Goal: Information Seeking & Learning: Learn about a topic

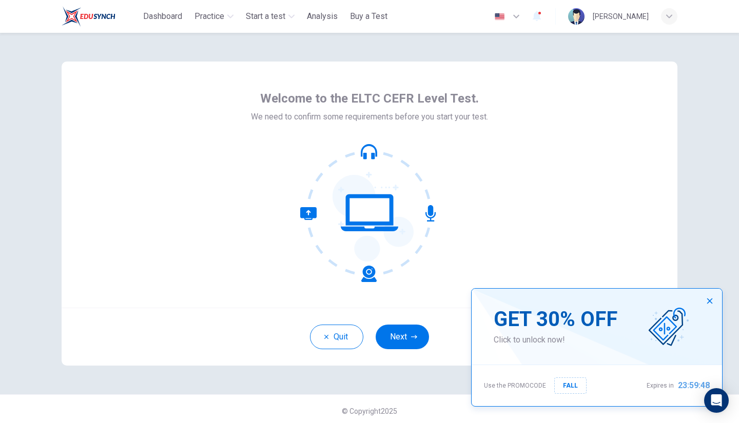
click at [710, 304] on icon "button" at bounding box center [709, 301] width 8 height 8
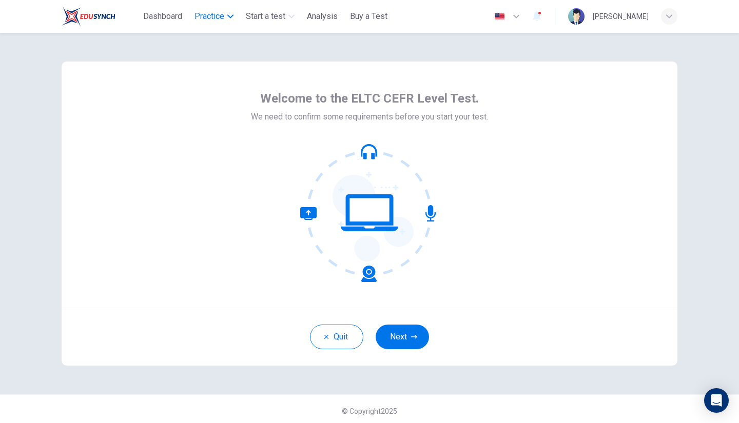
click at [213, 15] on span "Practice" at bounding box center [209, 16] width 30 height 12
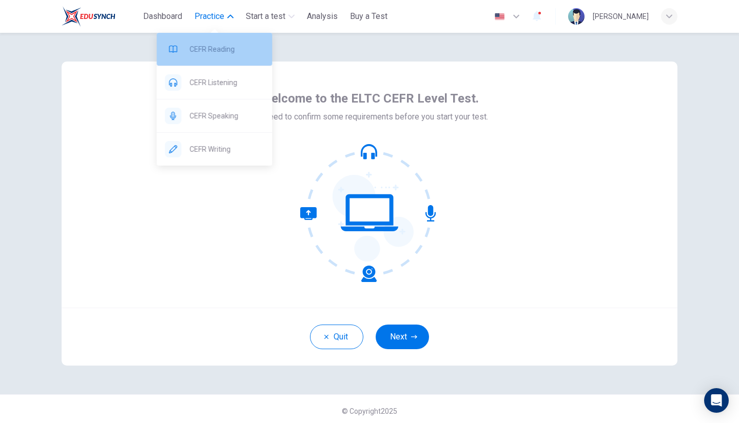
click at [211, 47] on span "CEFR Reading" at bounding box center [226, 49] width 74 height 12
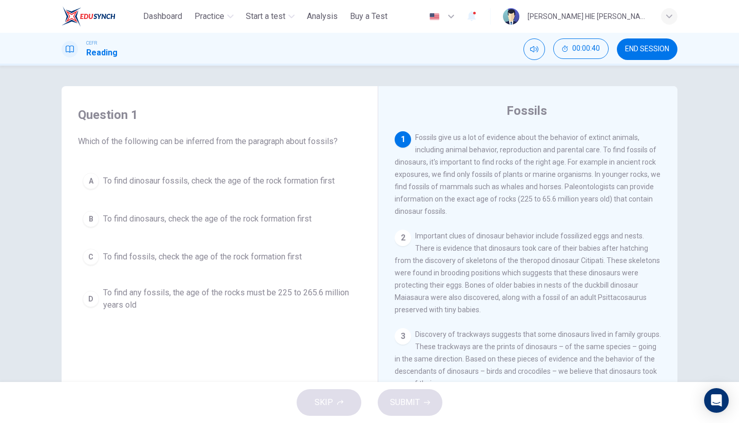
click at [195, 254] on span "To find fossils, check the age of the rock formation first" at bounding box center [202, 257] width 198 height 12
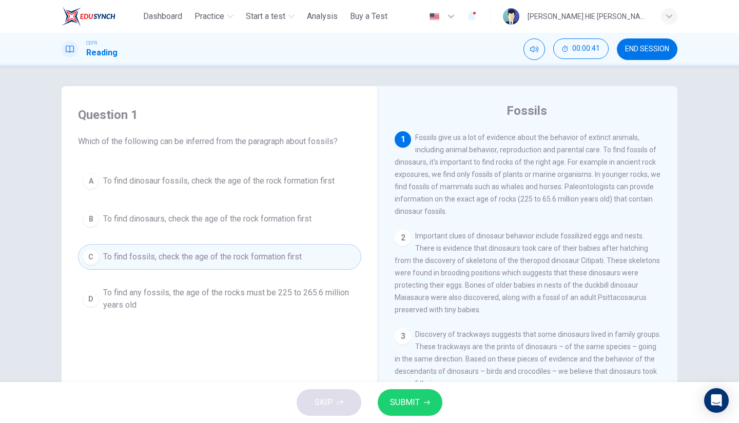
click at [426, 403] on icon "button" at bounding box center [427, 403] width 6 height 6
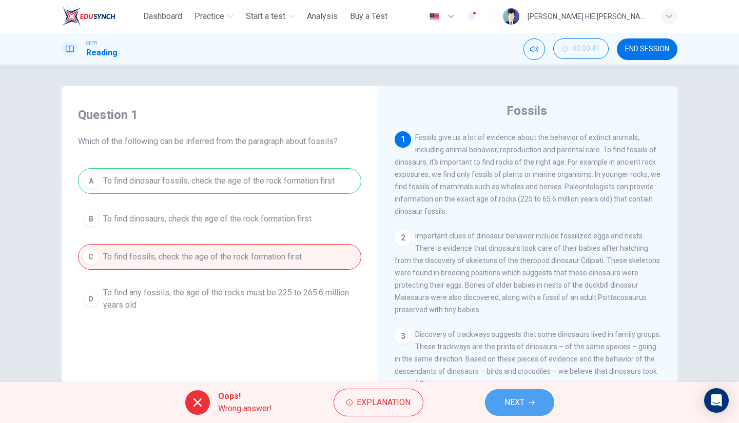
click at [540, 405] on button "NEXT" at bounding box center [519, 402] width 69 height 27
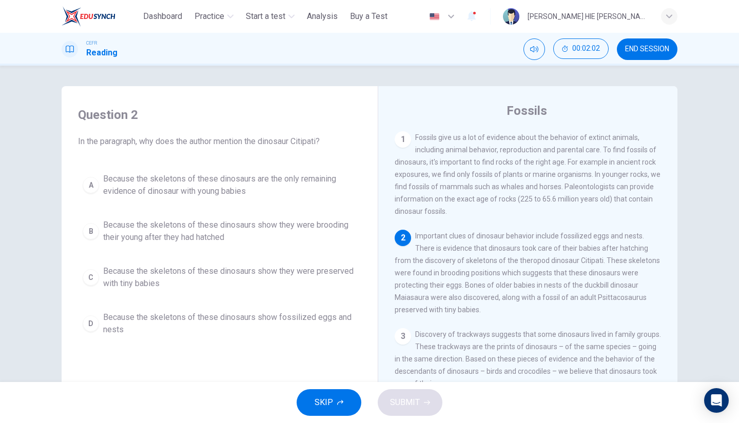
click at [247, 224] on span "Because the skeletons of these dinosaurs show they were brooding their young af…" at bounding box center [229, 231] width 253 height 25
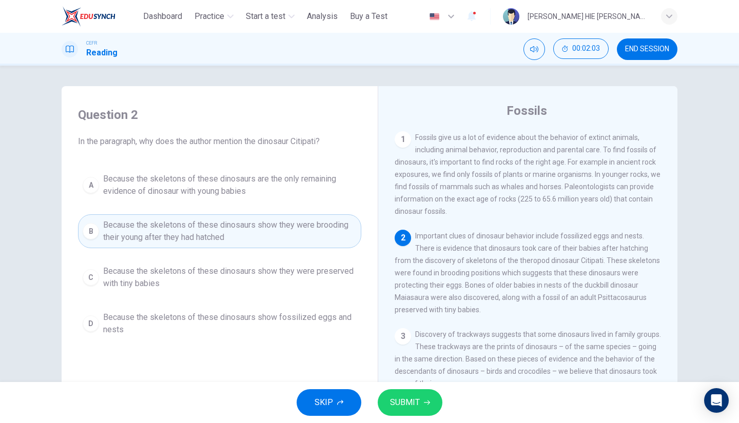
click at [412, 403] on span "SUBMIT" at bounding box center [405, 402] width 30 height 14
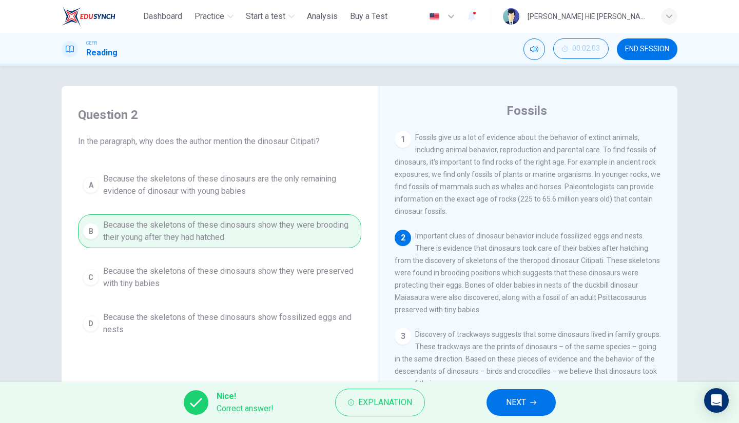
click at [542, 408] on button "NEXT" at bounding box center [520, 402] width 69 height 27
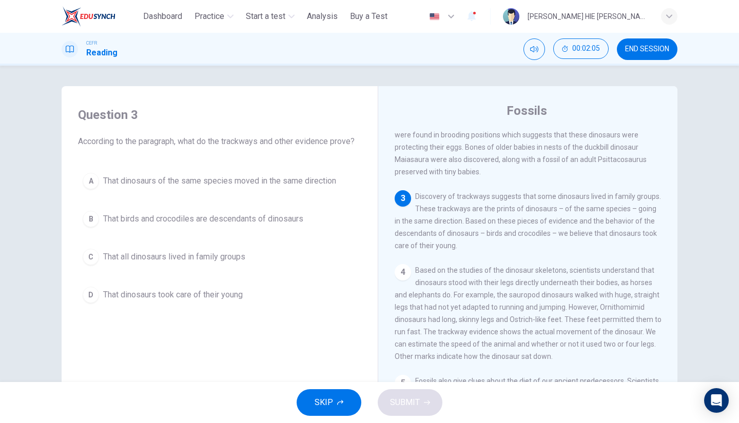
scroll to position [154, 0]
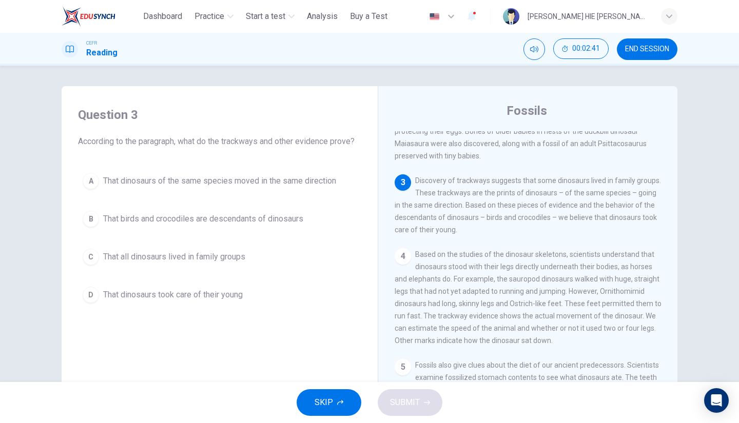
click at [98, 249] on button "C That all dinosaurs lived in family groups" at bounding box center [219, 257] width 283 height 26
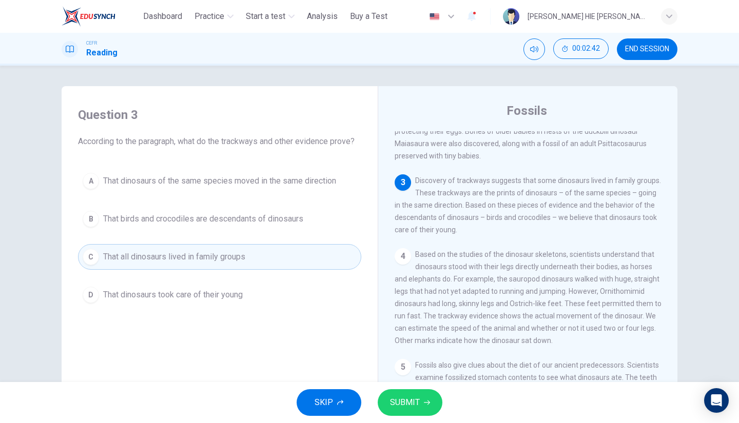
click at [418, 400] on span "SUBMIT" at bounding box center [405, 402] width 30 height 14
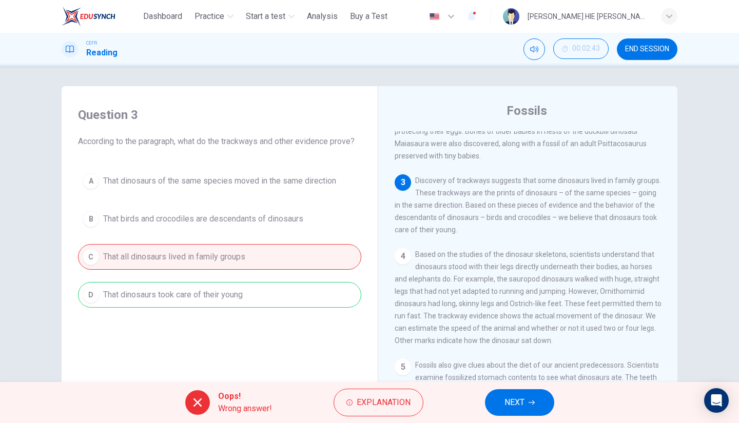
click at [492, 393] on button "NEXT" at bounding box center [519, 402] width 69 height 27
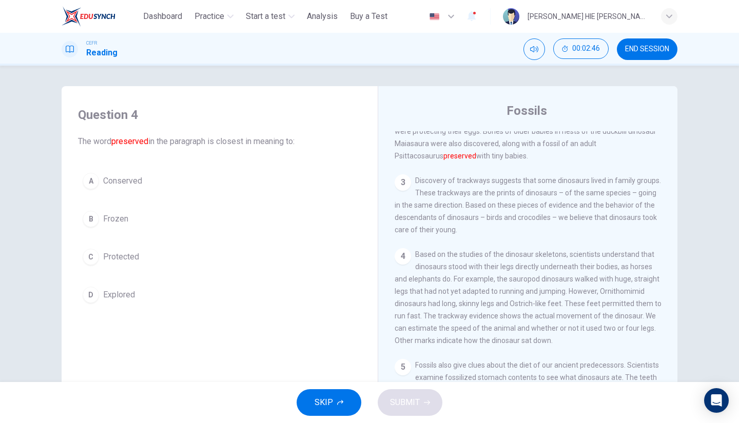
scroll to position [103, 0]
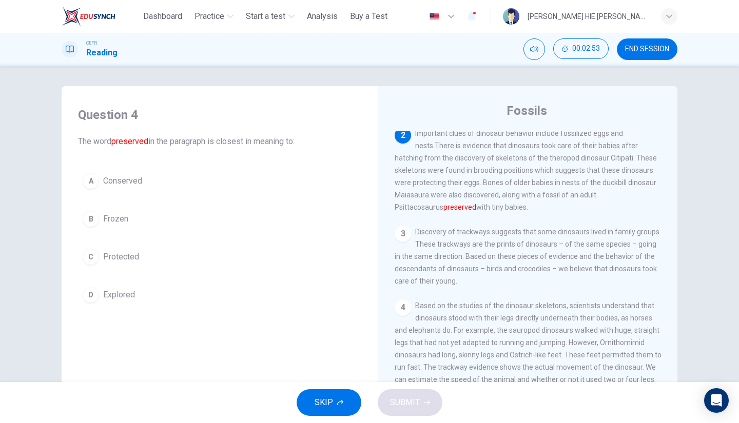
click at [89, 254] on div "C" at bounding box center [91, 257] width 16 height 16
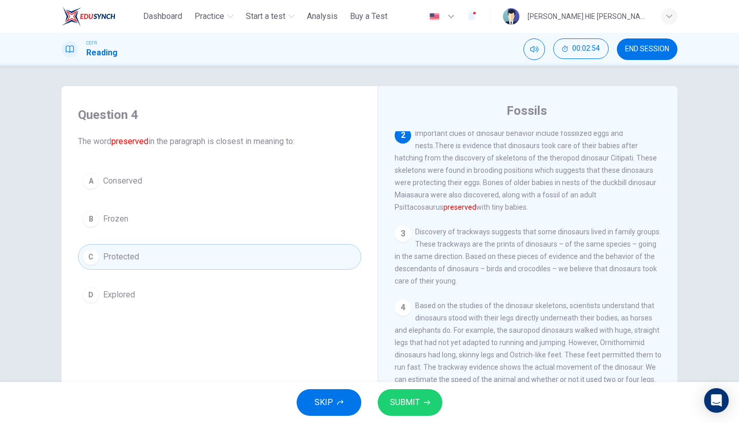
click at [429, 405] on icon "button" at bounding box center [427, 403] width 6 height 6
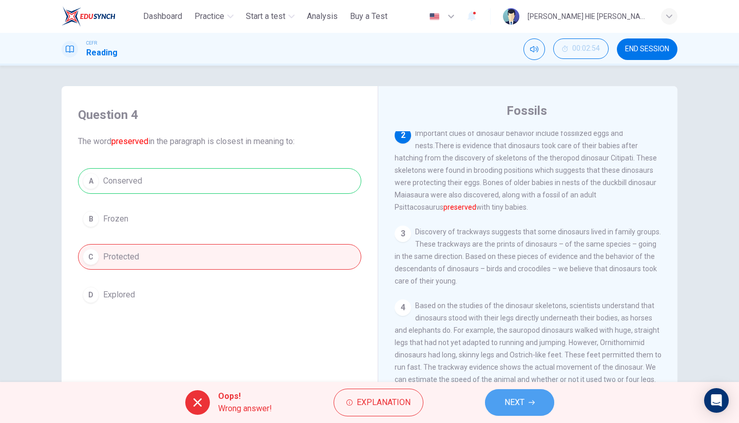
click at [530, 401] on icon "button" at bounding box center [531, 403] width 6 height 6
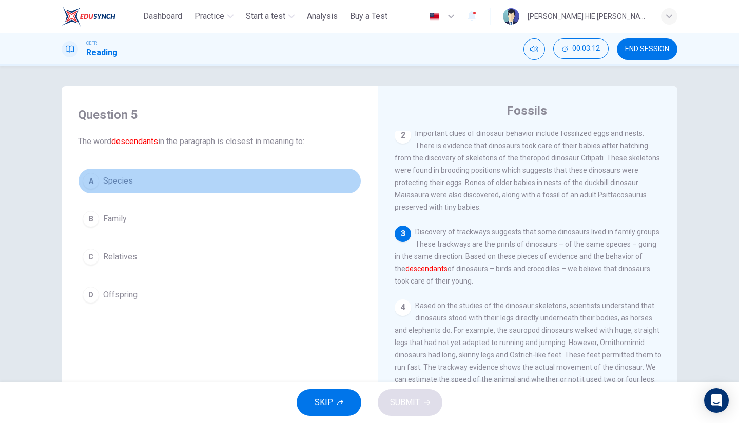
click at [97, 176] on button "A Species" at bounding box center [219, 181] width 283 height 26
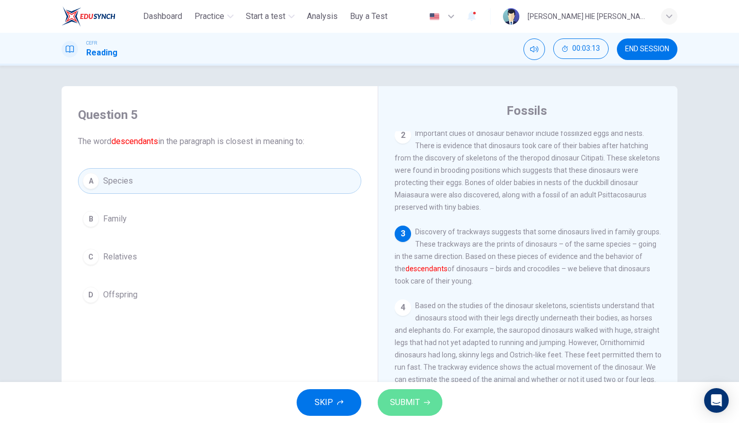
click at [413, 408] on span "SUBMIT" at bounding box center [405, 402] width 30 height 14
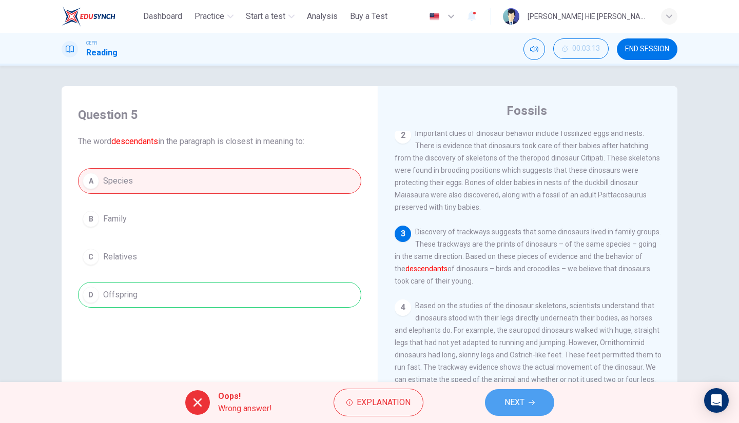
click at [523, 405] on span "NEXT" at bounding box center [514, 402] width 20 height 14
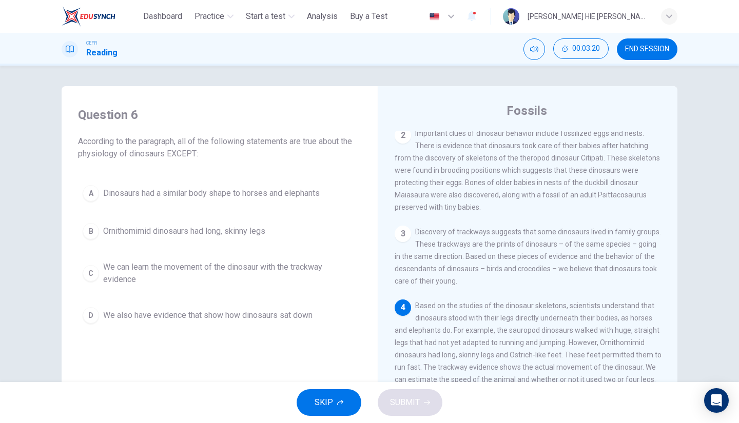
scroll to position [154, 0]
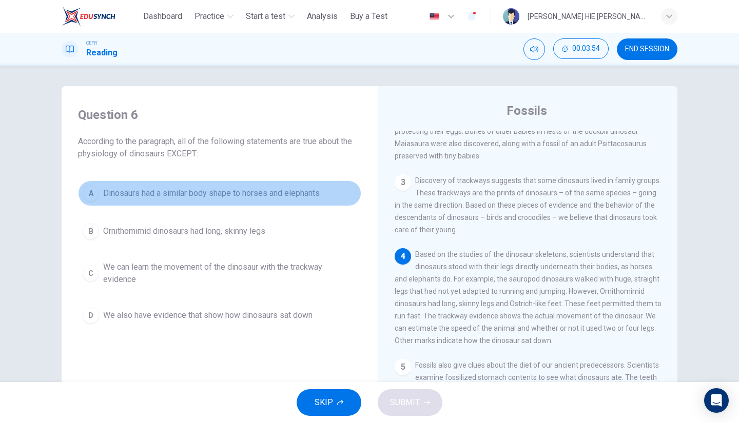
click at [115, 189] on span "Dinosaurs had a similar body shape to horses and elephants" at bounding box center [211, 193] width 216 height 12
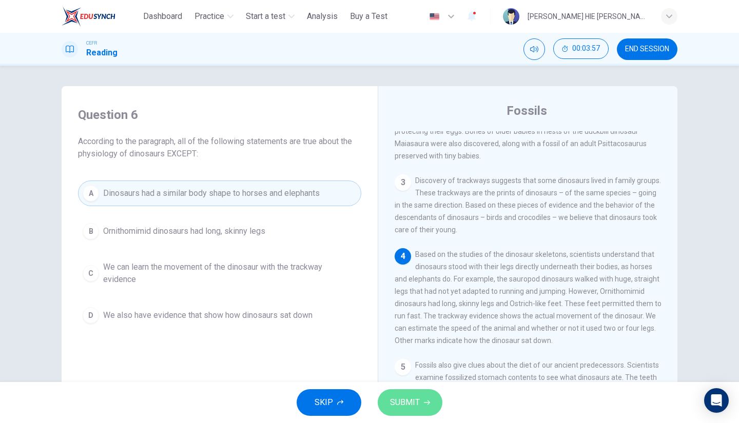
click at [395, 397] on span "SUBMIT" at bounding box center [405, 402] width 30 height 14
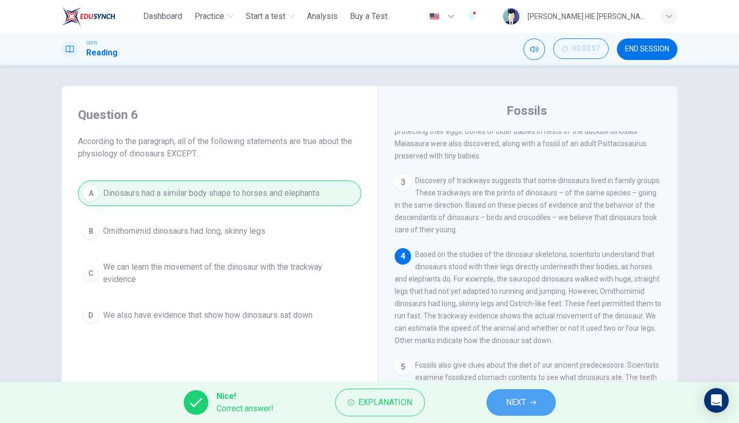
click at [520, 410] on span "NEXT" at bounding box center [516, 402] width 20 height 14
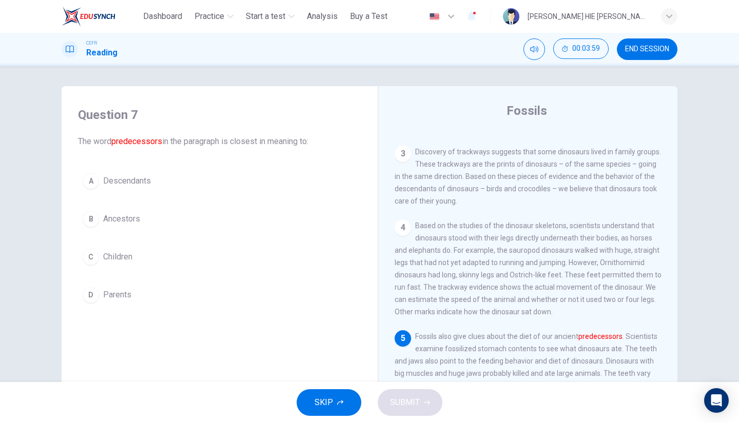
scroll to position [256, 0]
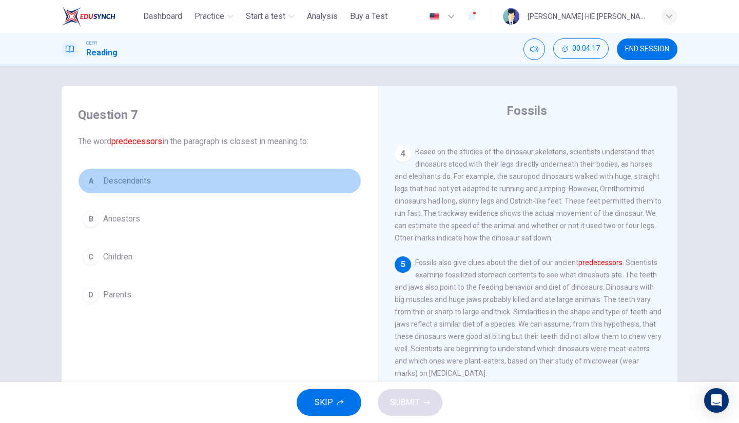
click at [133, 183] on span "Descendants" at bounding box center [127, 181] width 48 height 12
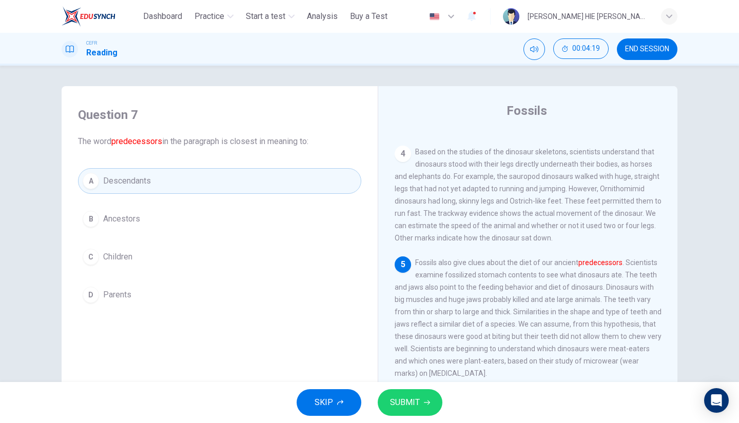
click at [393, 391] on button "SUBMIT" at bounding box center [409, 402] width 65 height 27
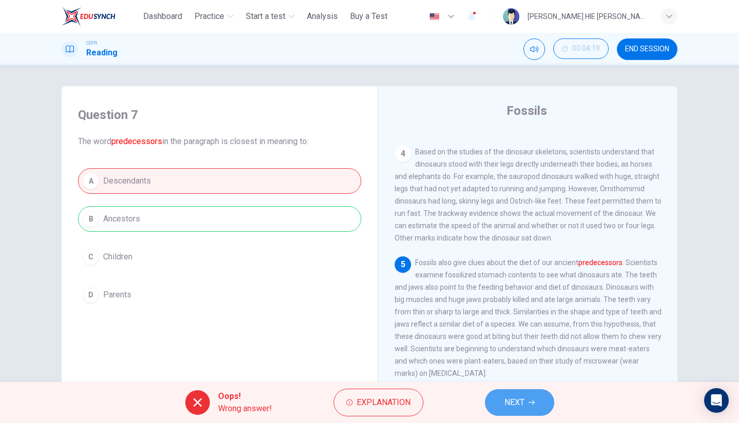
click at [537, 397] on button "NEXT" at bounding box center [519, 402] width 69 height 27
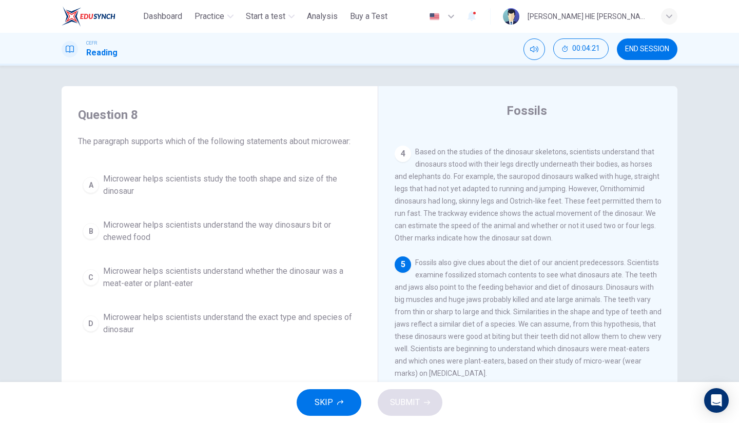
scroll to position [359, 0]
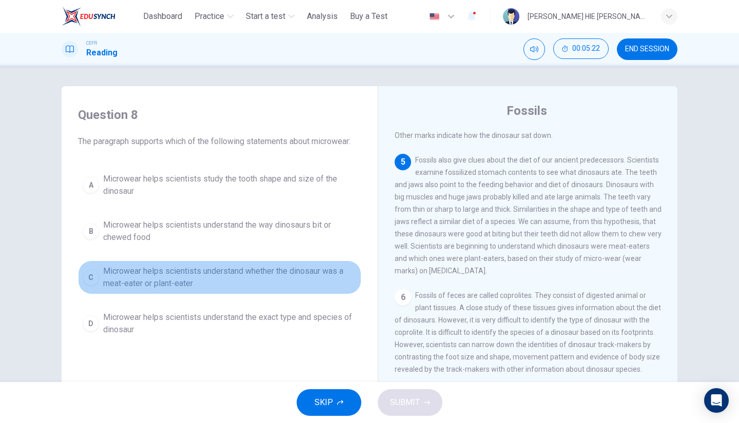
click at [229, 262] on button "C Microwear helps scientists understand whether the dinosaur was a meat-eater o…" at bounding box center [219, 278] width 283 height 34
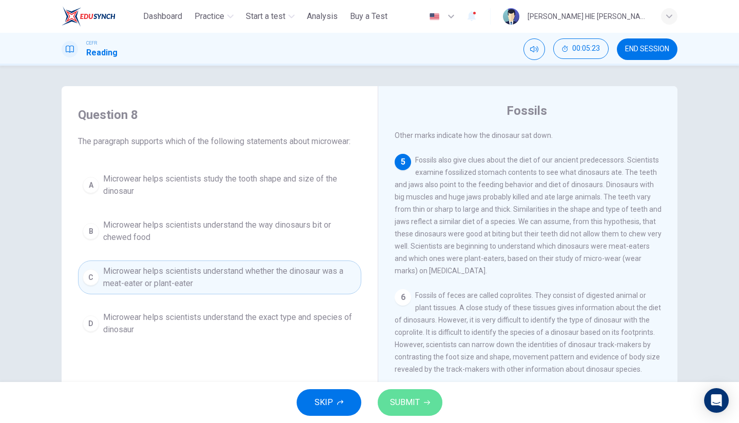
click at [419, 398] on button "SUBMIT" at bounding box center [409, 402] width 65 height 27
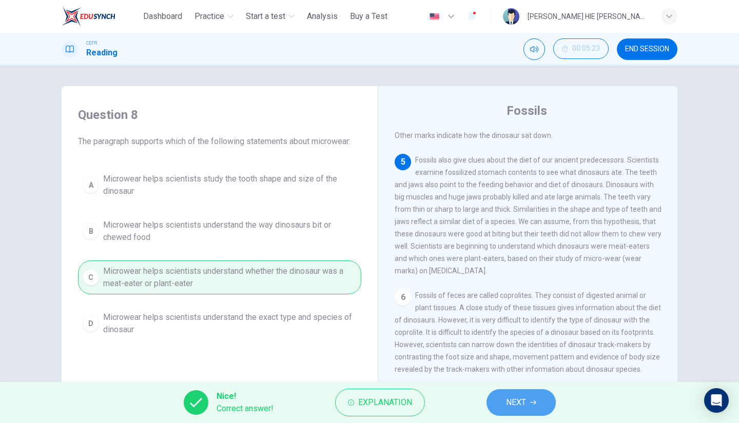
click at [520, 401] on span "NEXT" at bounding box center [516, 402] width 20 height 14
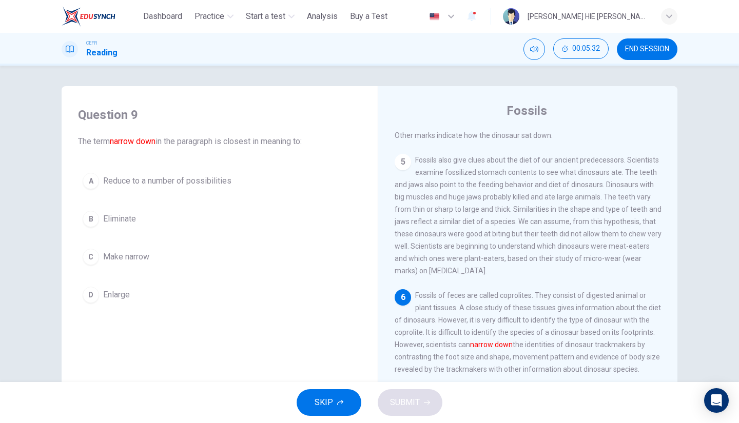
click at [212, 179] on span "Reduce to a number of possibilities" at bounding box center [167, 181] width 128 height 12
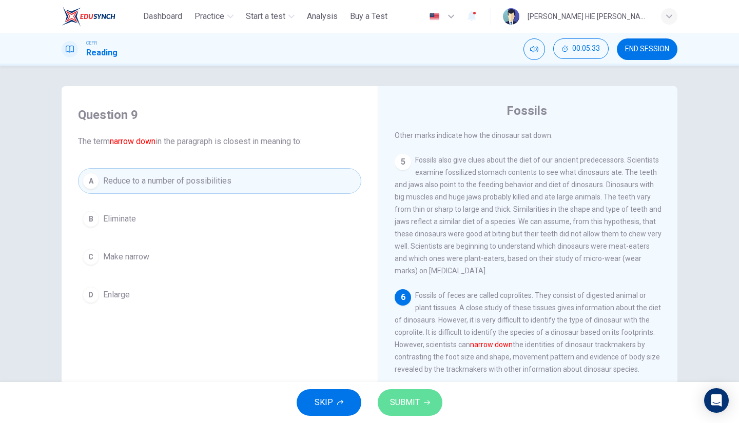
click at [411, 401] on span "SUBMIT" at bounding box center [405, 402] width 30 height 14
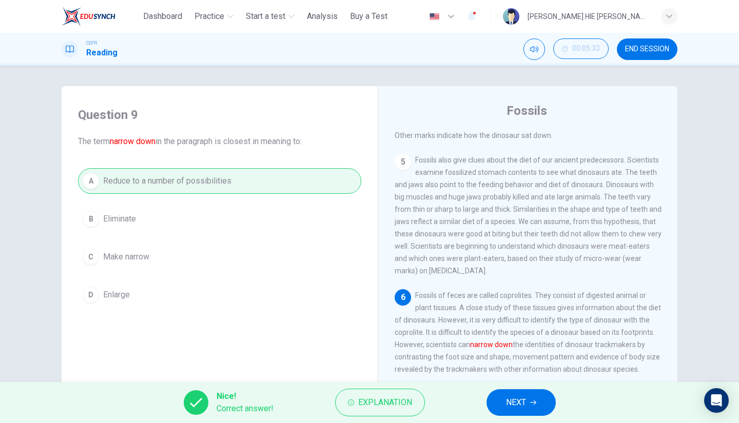
click at [526, 410] on button "NEXT" at bounding box center [520, 402] width 69 height 27
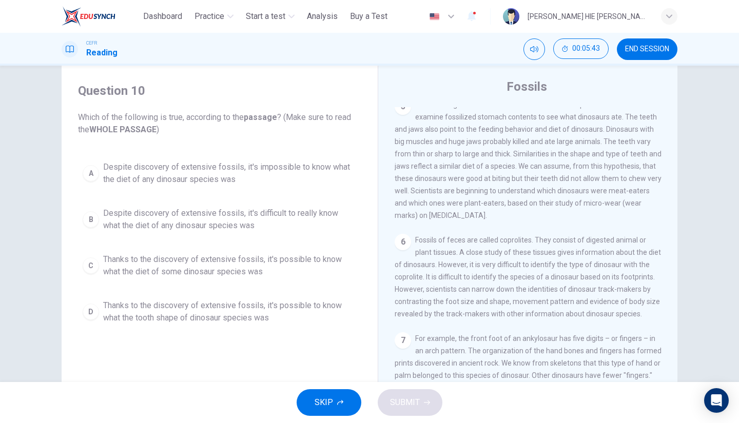
scroll to position [81, 0]
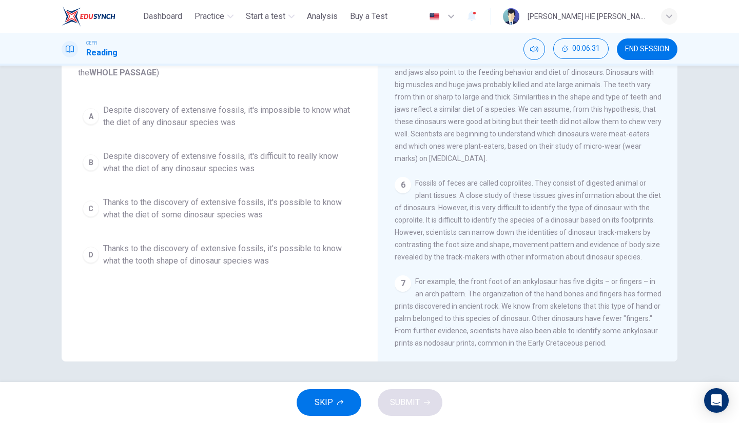
click at [257, 256] on span "Thanks to the discovery of extensive fossils, it's possible to know what the to…" at bounding box center [229, 255] width 253 height 25
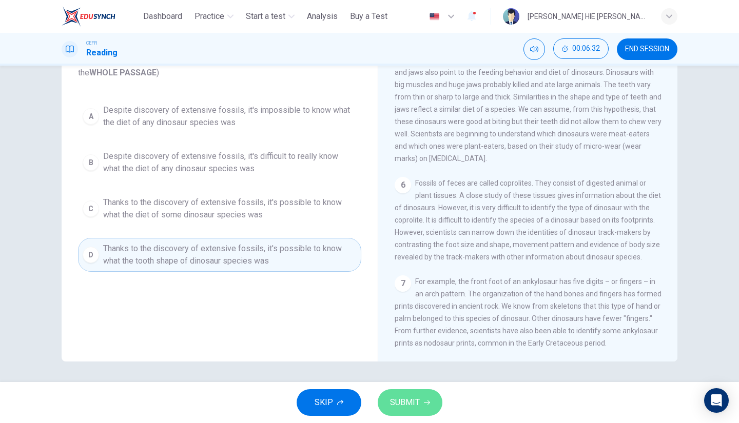
click at [425, 400] on icon "button" at bounding box center [427, 403] width 6 height 6
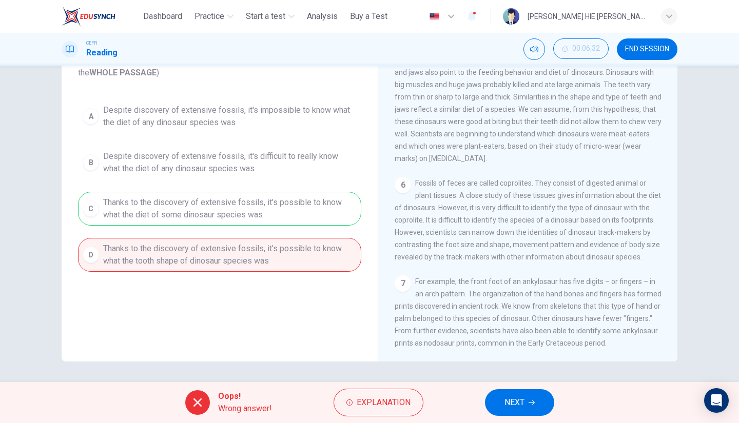
click at [508, 410] on span "NEXT" at bounding box center [514, 402] width 20 height 14
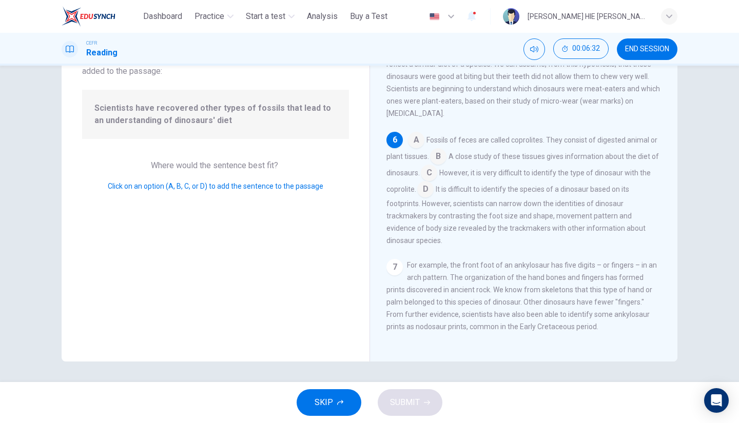
scroll to position [437, 0]
click at [446, 157] on input at bounding box center [438, 157] width 16 height 16
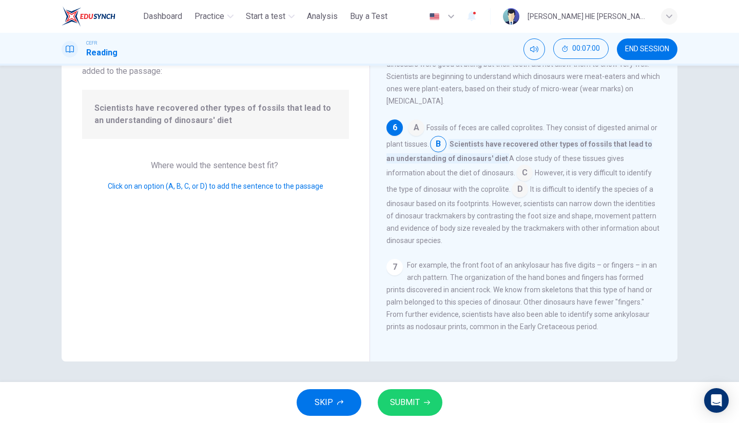
click at [407, 397] on span "SUBMIT" at bounding box center [405, 402] width 30 height 14
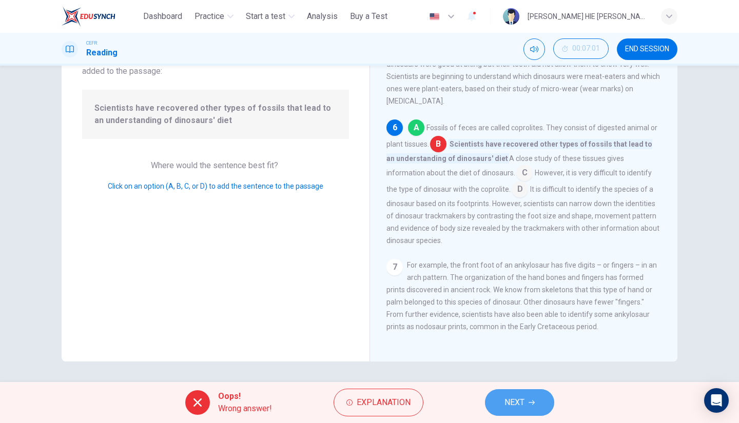
click at [522, 405] on span "NEXT" at bounding box center [514, 402] width 20 height 14
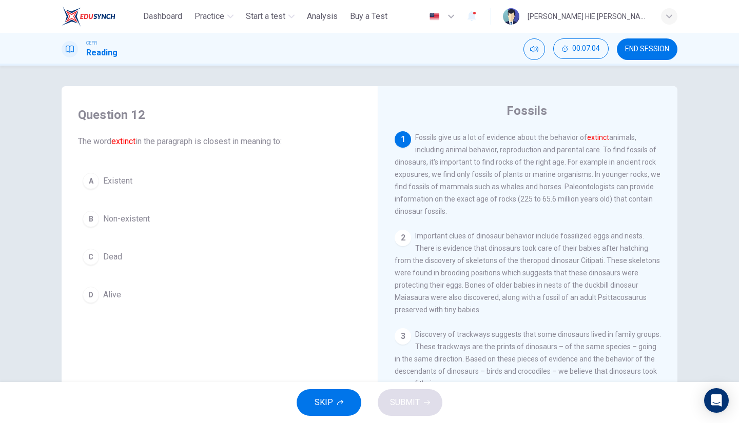
scroll to position [51, 0]
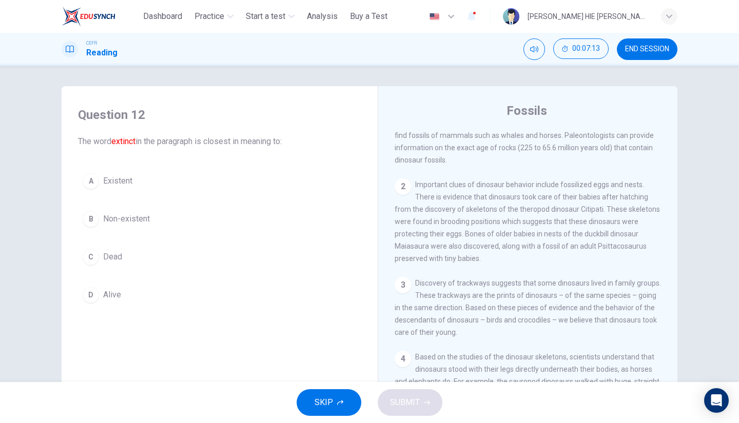
click at [162, 204] on div "A Existent B Non-existent C Dead D Alive" at bounding box center [219, 237] width 283 height 139
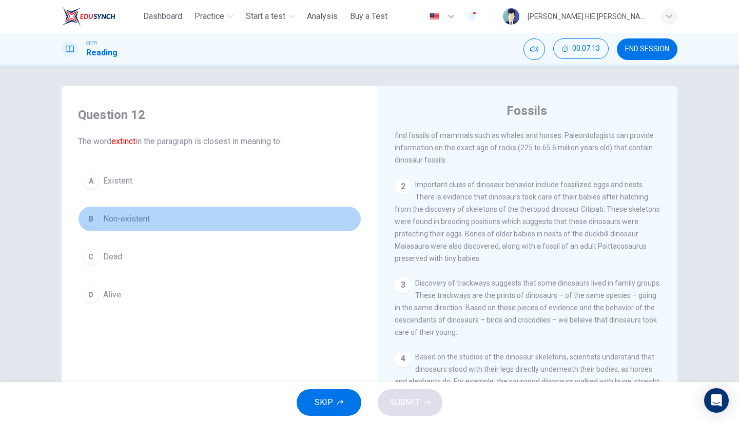
click at [153, 215] on button "B Non-existent" at bounding box center [219, 219] width 283 height 26
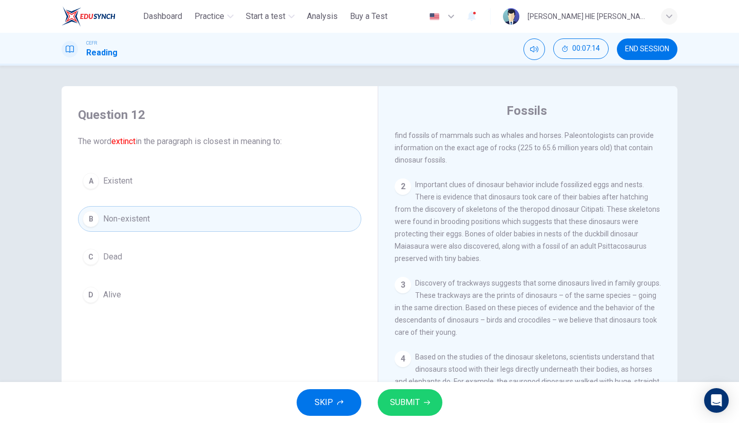
click at [401, 397] on span "SUBMIT" at bounding box center [405, 402] width 30 height 14
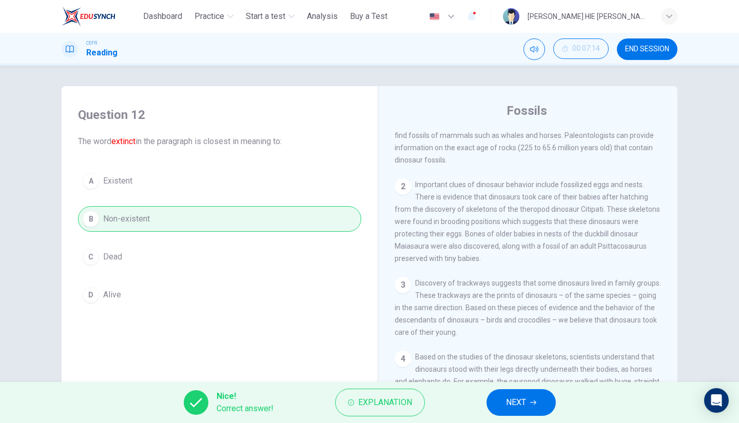
click at [529, 401] on button "NEXT" at bounding box center [520, 402] width 69 height 27
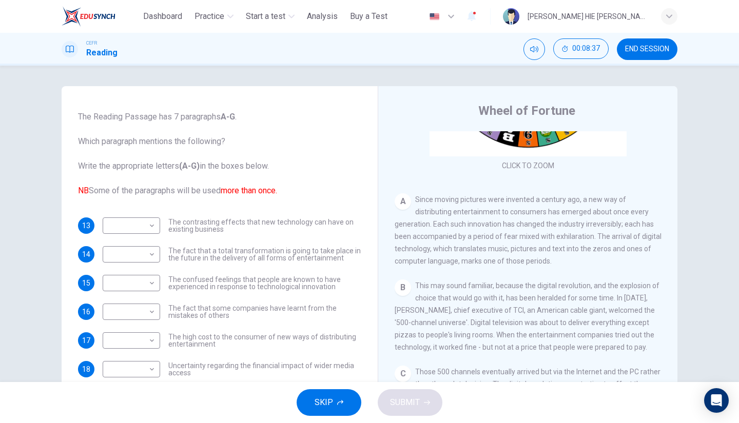
scroll to position [37, 0]
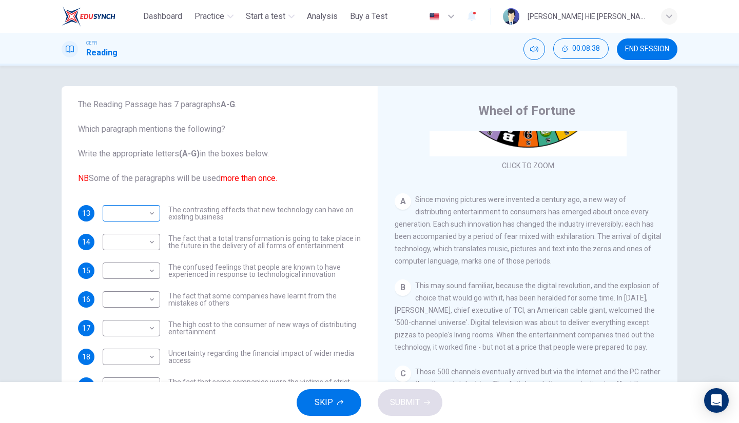
click at [151, 217] on body "This site uses cookies, as explained in our Privacy Policy . If you agree to th…" at bounding box center [369, 211] width 739 height 423
click at [151, 217] on div at bounding box center [369, 211] width 739 height 423
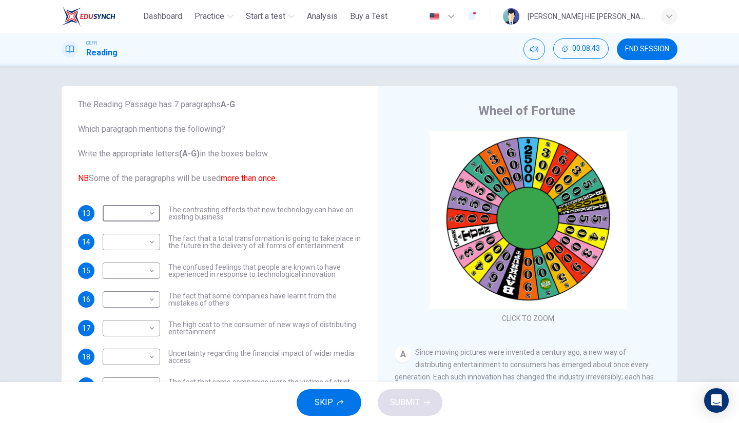
scroll to position [0, 0]
